Goal: Transaction & Acquisition: Purchase product/service

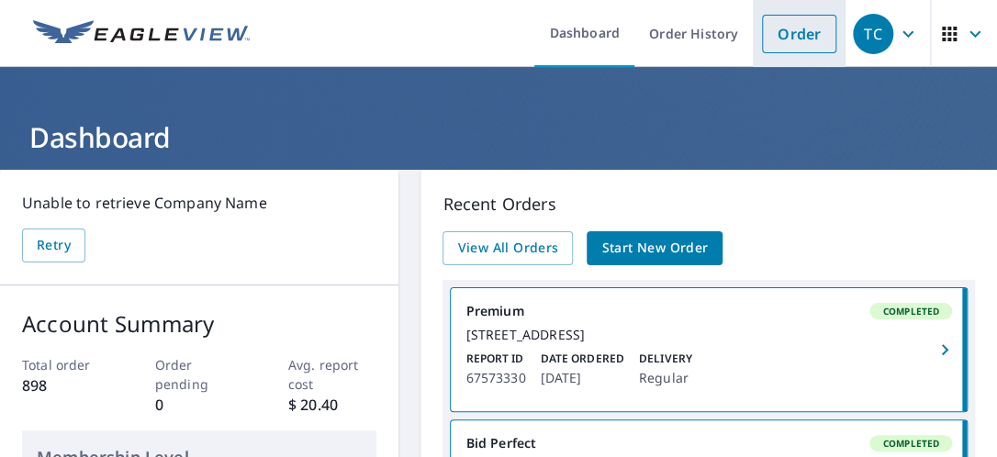
click at [790, 31] on link "Order" at bounding box center [799, 34] width 74 height 39
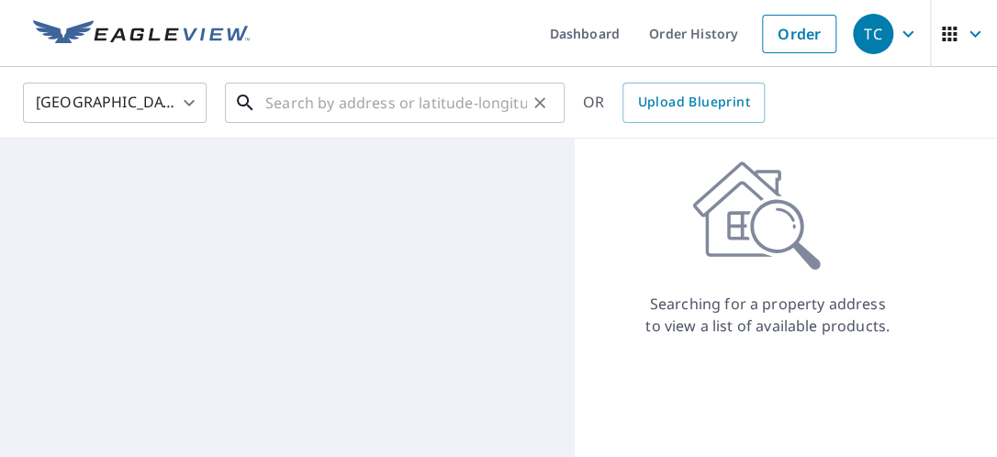
click at [297, 105] on input "text" at bounding box center [396, 102] width 262 height 51
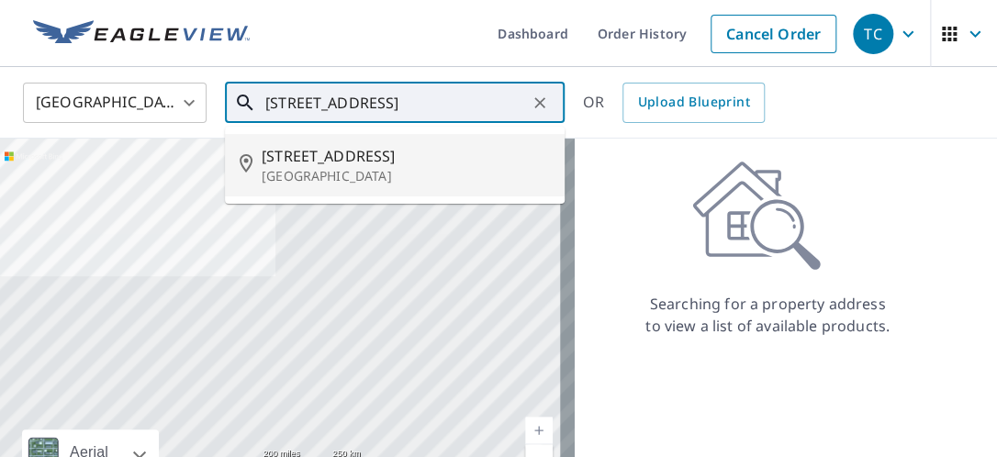
click at [339, 163] on span "[STREET_ADDRESS]" at bounding box center [406, 156] width 288 height 22
type input "[STREET_ADDRESS]"
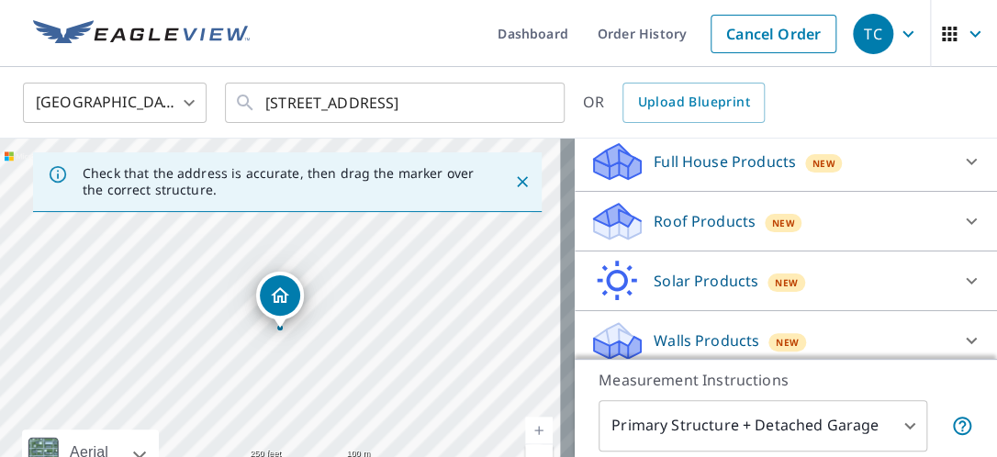
scroll to position [211, 0]
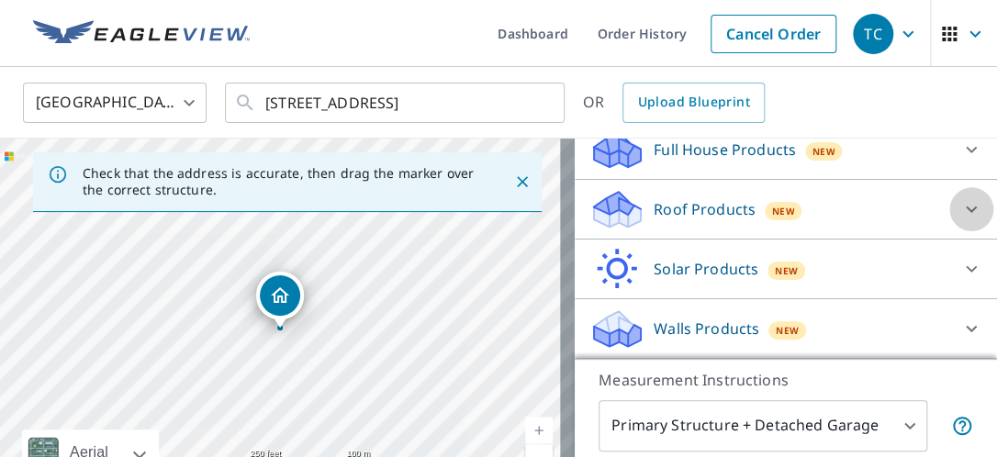
click at [960, 220] on icon at bounding box center [971, 209] width 22 height 22
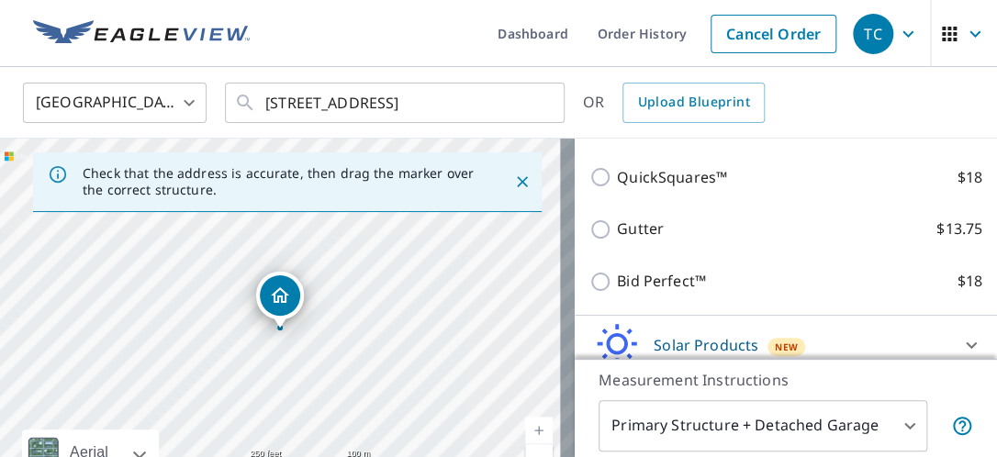
scroll to position [342, 0]
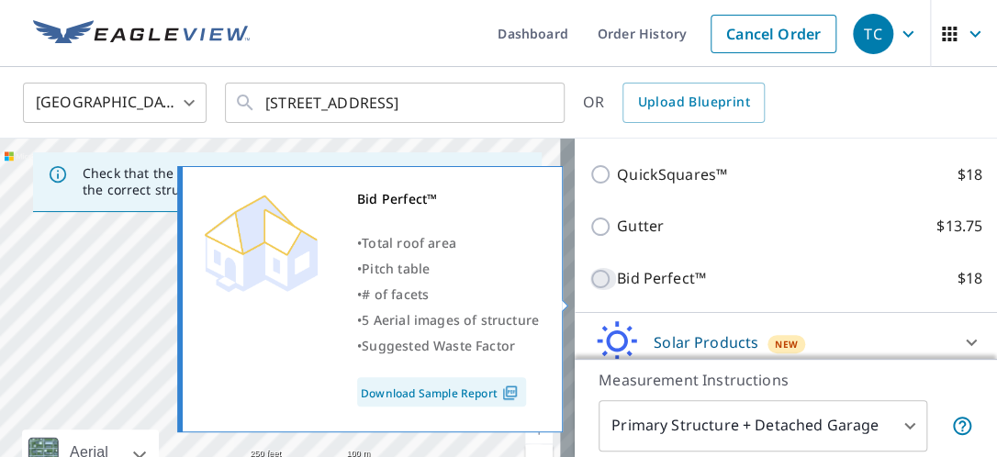
click at [590, 290] on input "Bid Perfect™ $18" at bounding box center [603, 279] width 28 height 22
checkbox input "true"
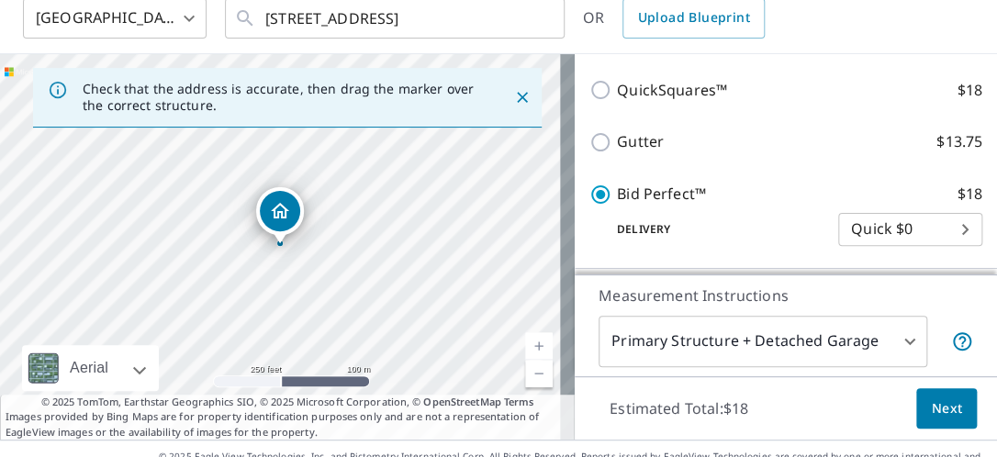
scroll to position [100, 0]
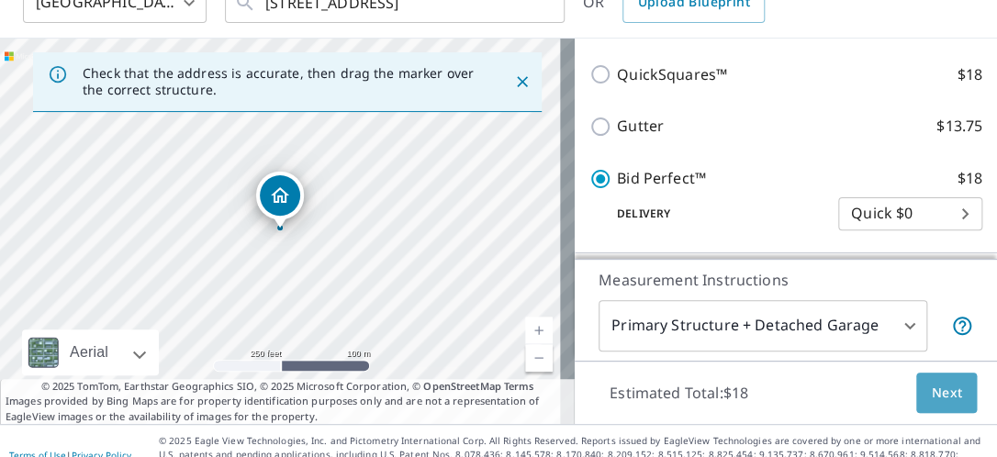
click at [944, 387] on span "Next" at bounding box center [946, 393] width 31 height 23
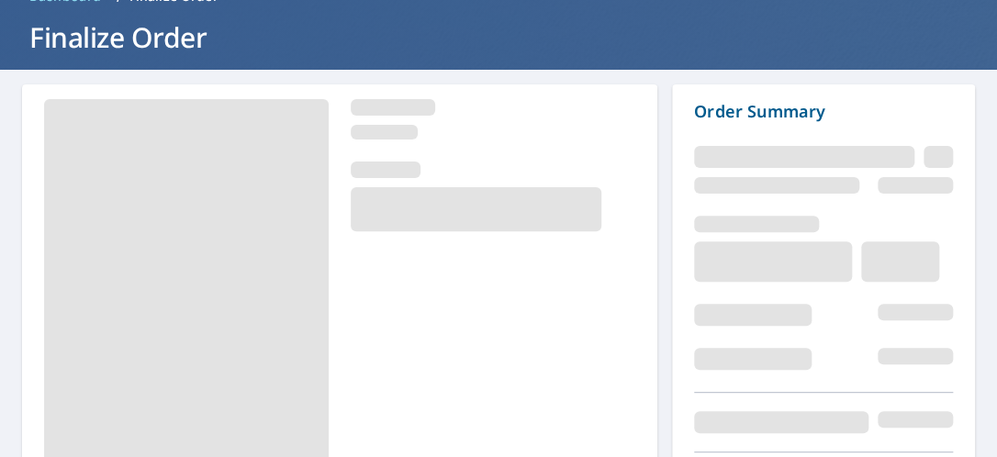
scroll to position [203, 0]
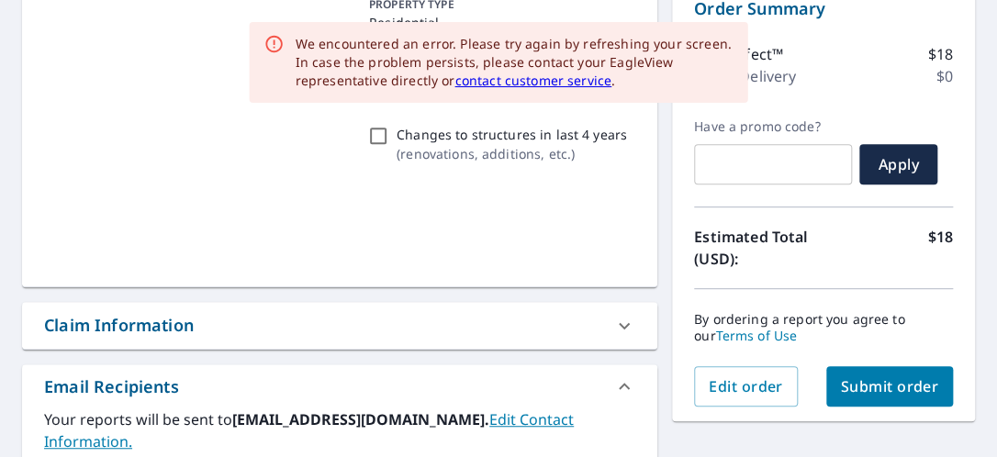
click at [888, 381] on span "Submit order" at bounding box center [890, 386] width 98 height 20
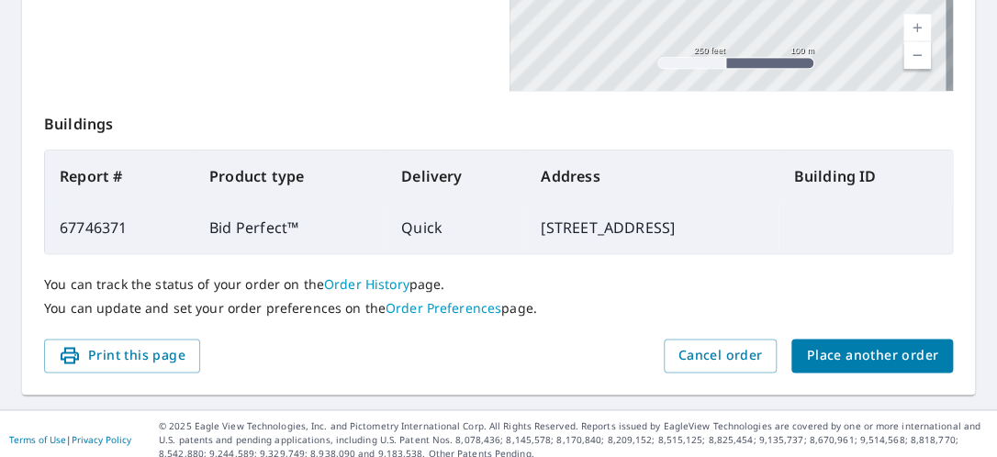
scroll to position [636, 0]
